Goal: Find specific page/section: Find specific page/section

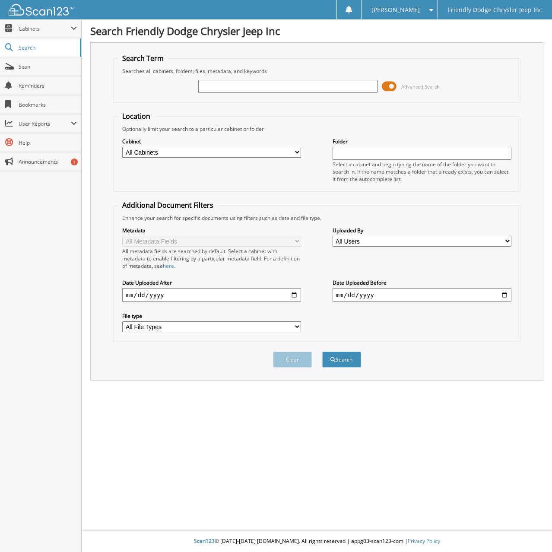
click at [232, 87] on input "text" at bounding box center [287, 86] width 179 height 13
type input "6078013"
click at [322, 352] on button "Search" at bounding box center [341, 360] width 39 height 16
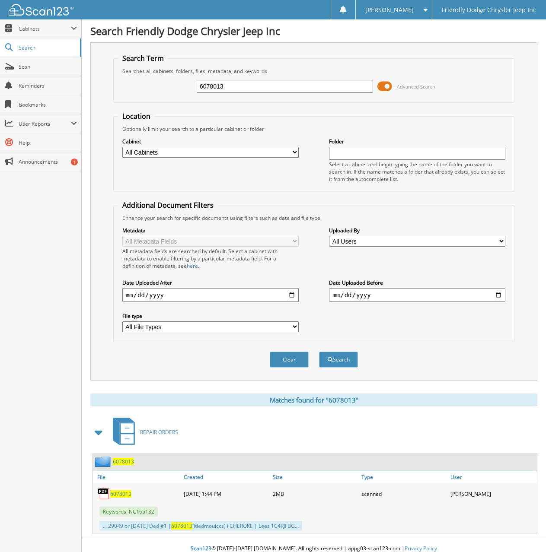
click at [124, 493] on span "6078013" at bounding box center [120, 493] width 21 height 7
